Goal: Task Accomplishment & Management: Manage account settings

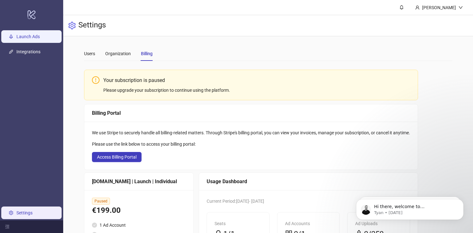
click at [29, 37] on link "Launch Ads" at bounding box center [27, 36] width 23 height 5
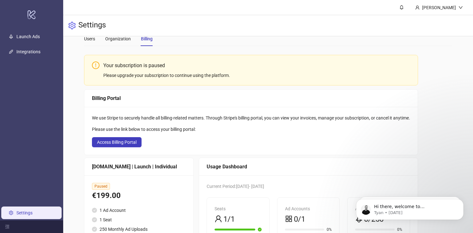
scroll to position [75, 0]
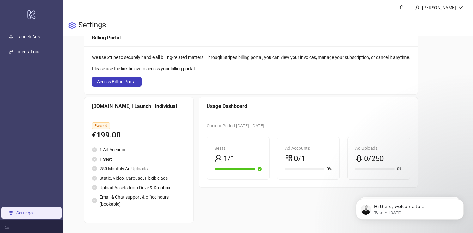
drag, startPoint x: 303, startPoint y: 164, endPoint x: 279, endPoint y: 156, distance: 24.9
click at [303, 164] on span "0/1" at bounding box center [299, 159] width 11 height 12
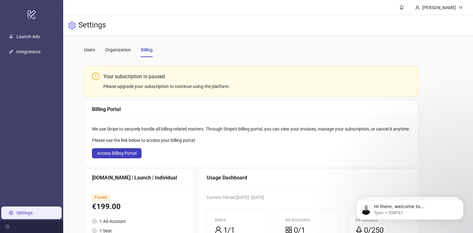
scroll to position [0, 0]
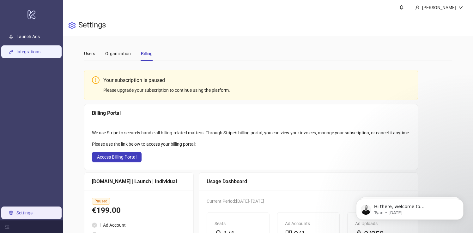
click at [40, 54] on link "Integrations" at bounding box center [28, 51] width 24 height 5
click at [116, 55] on div "Organization" at bounding box center [118, 53] width 26 height 7
click at [89, 54] on div "Users" at bounding box center [89, 53] width 11 height 7
